Goal: Find specific page/section: Find specific page/section

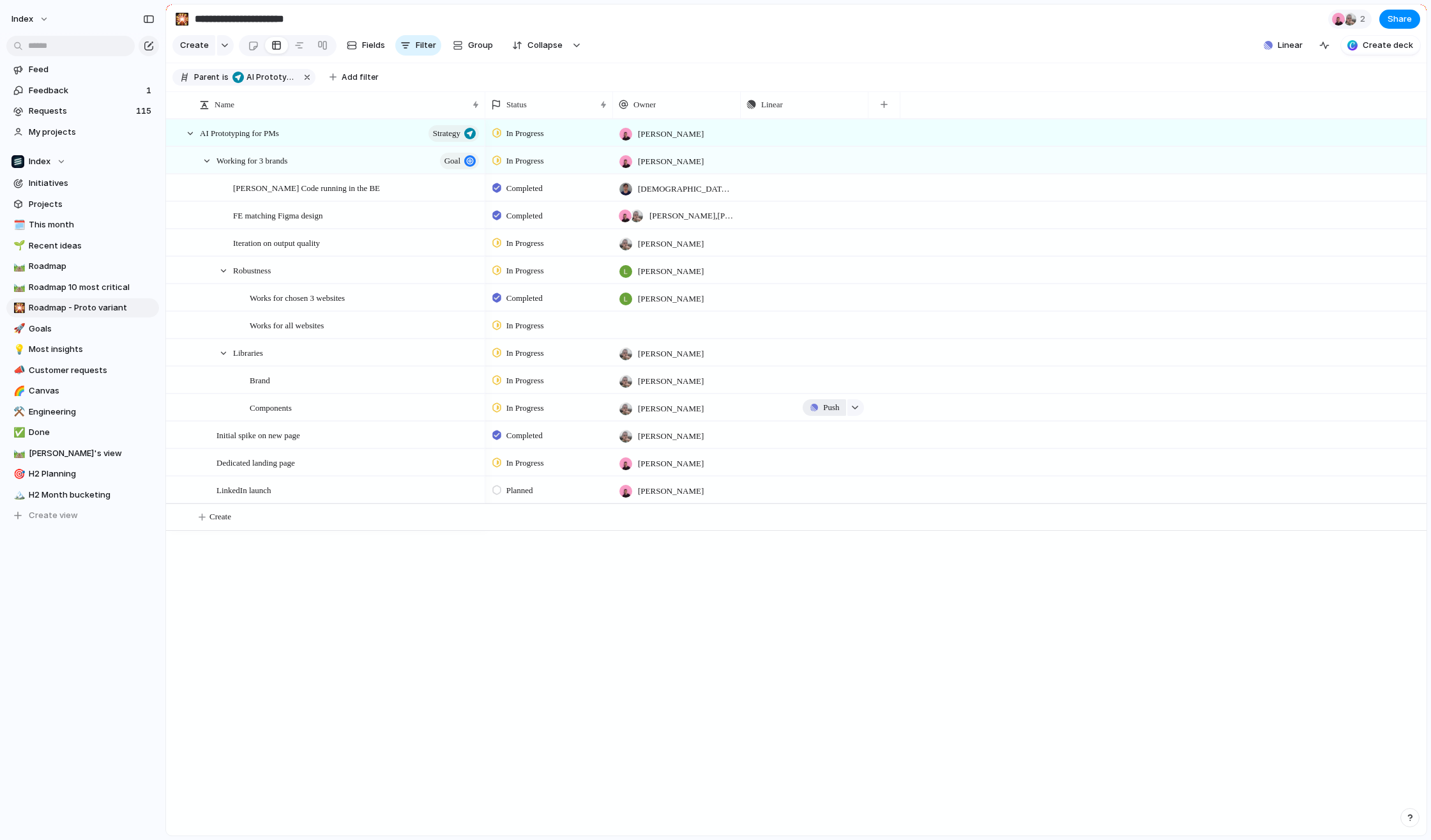
click at [824, 410] on span "Push" at bounding box center [831, 407] width 16 height 13
click at [813, 464] on li "Issue" at bounding box center [830, 458] width 73 height 21
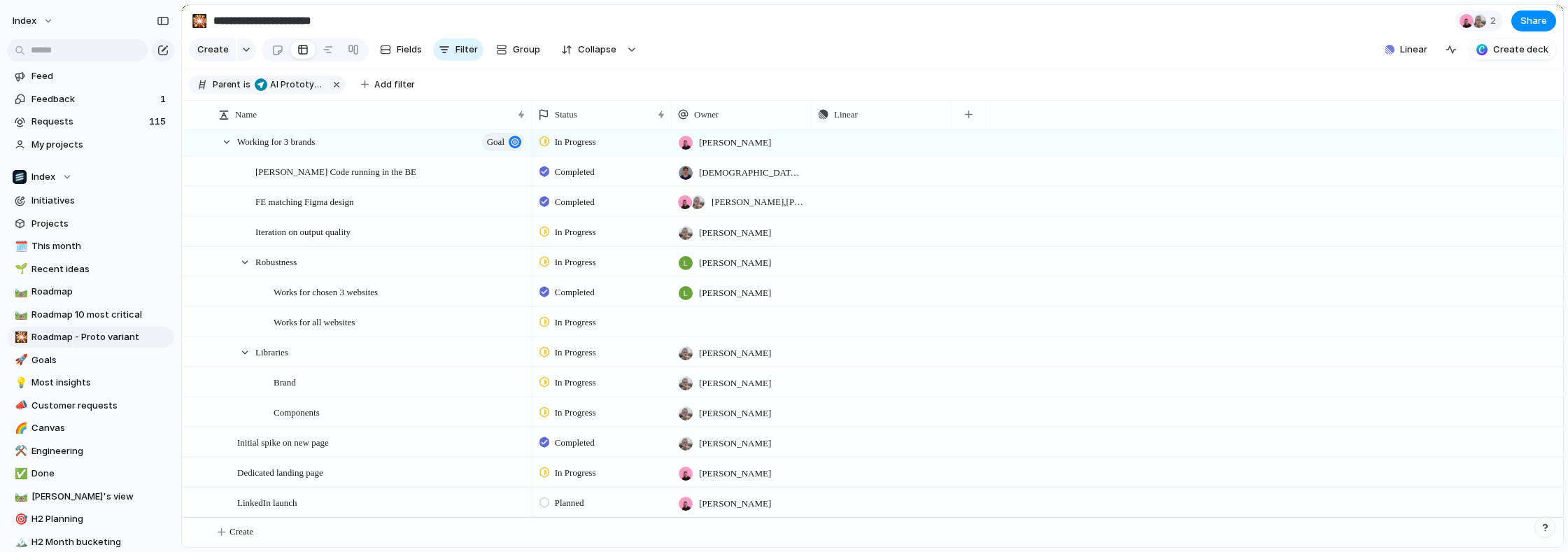
scroll to position [35, 0]
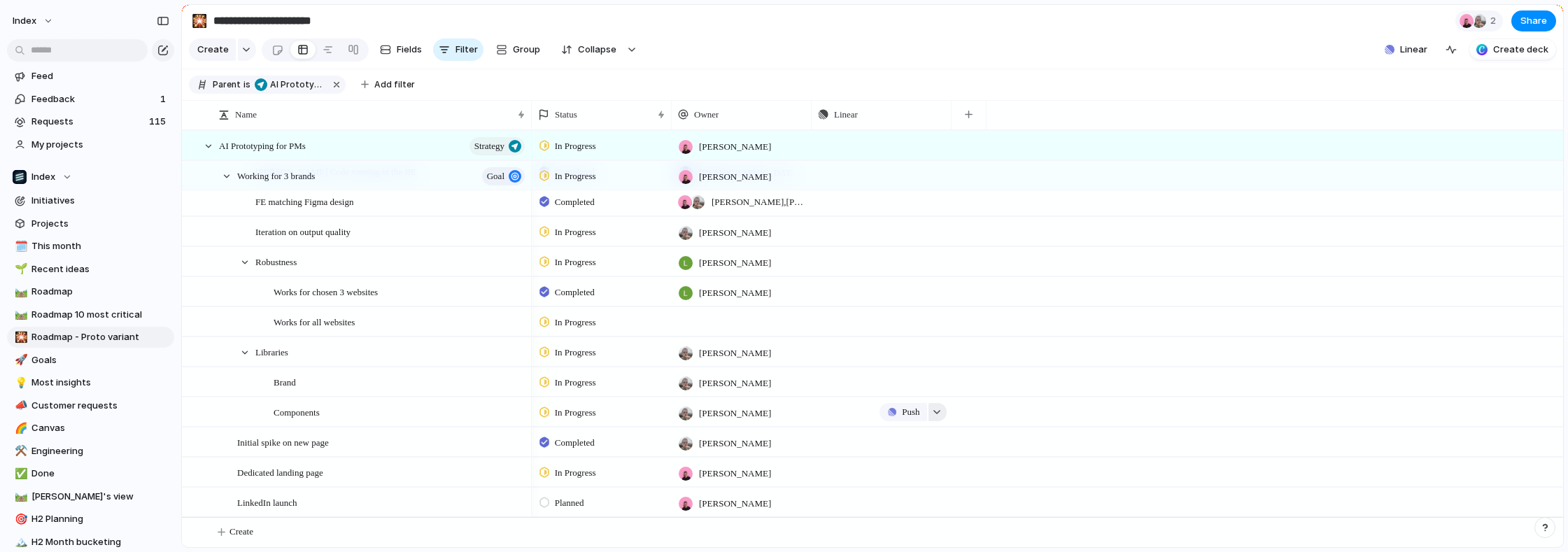
click at [941, 409] on div "button" at bounding box center [936, 412] width 9 height 6
click at [941, 409] on div "Projects Issues Searching..." at bounding box center [784, 276] width 1568 height 552
click at [907, 409] on span "Push" at bounding box center [911, 412] width 17 height 14
click at [900, 468] on li "Issue" at bounding box center [909, 467] width 80 height 23
click at [854, 407] on span "Open in Linear" at bounding box center [869, 412] width 52 height 14
